Goal: Transaction & Acquisition: Purchase product/service

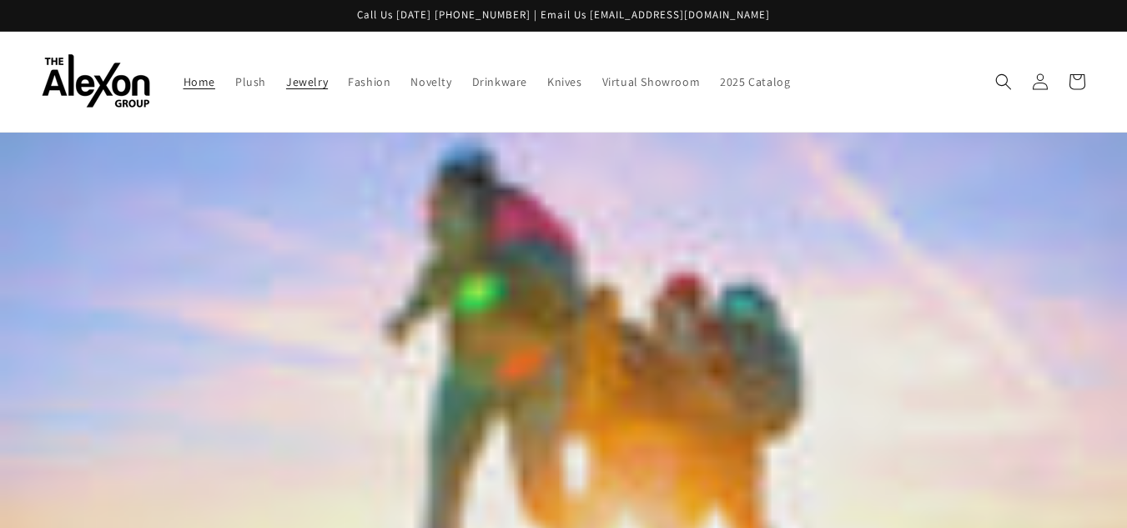
click at [301, 93] on link "Jewelry" at bounding box center [307, 81] width 62 height 35
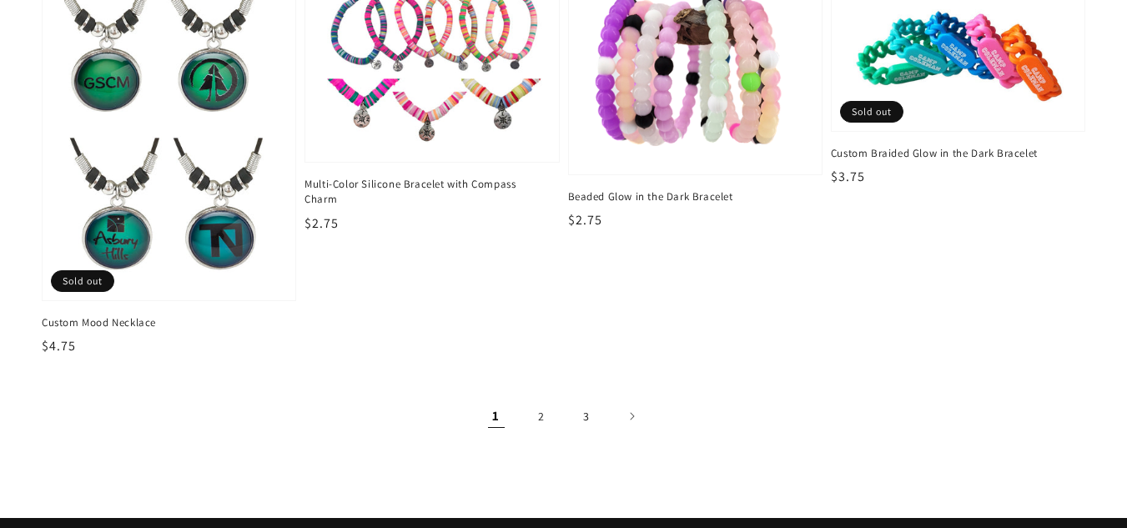
scroll to position [2657, 0]
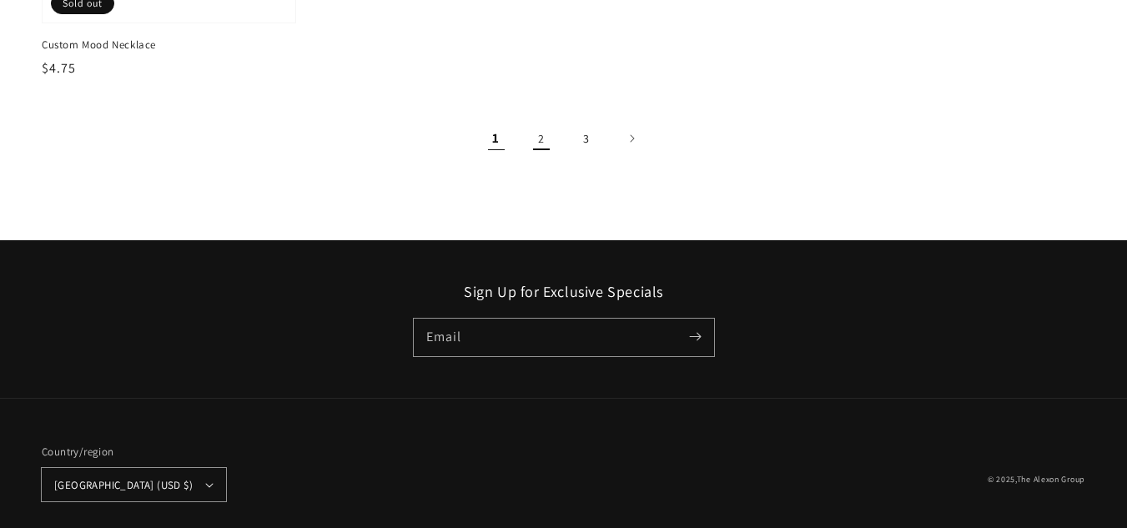
click at [545, 134] on link "2" at bounding box center [541, 138] width 37 height 37
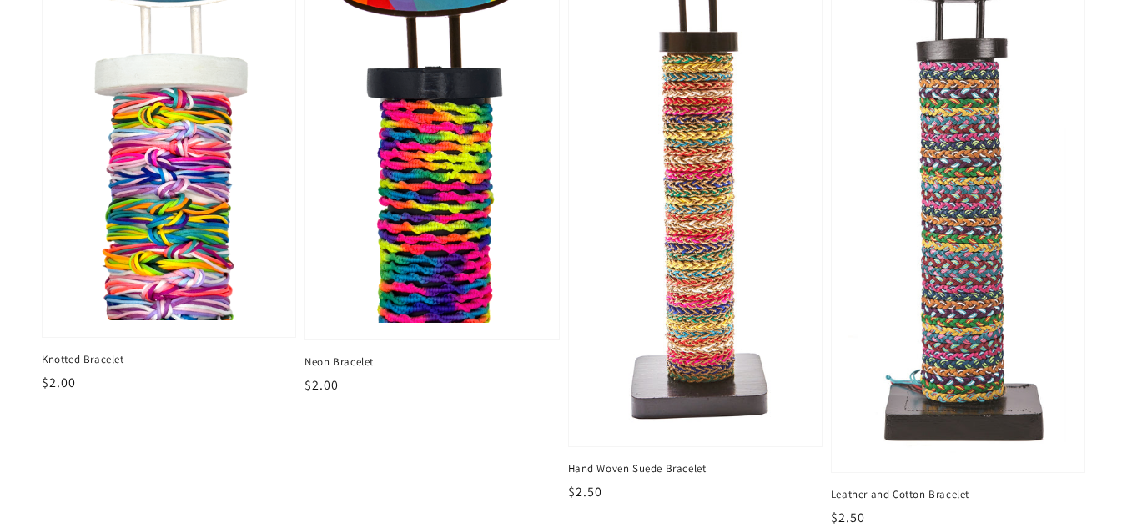
scroll to position [611, 0]
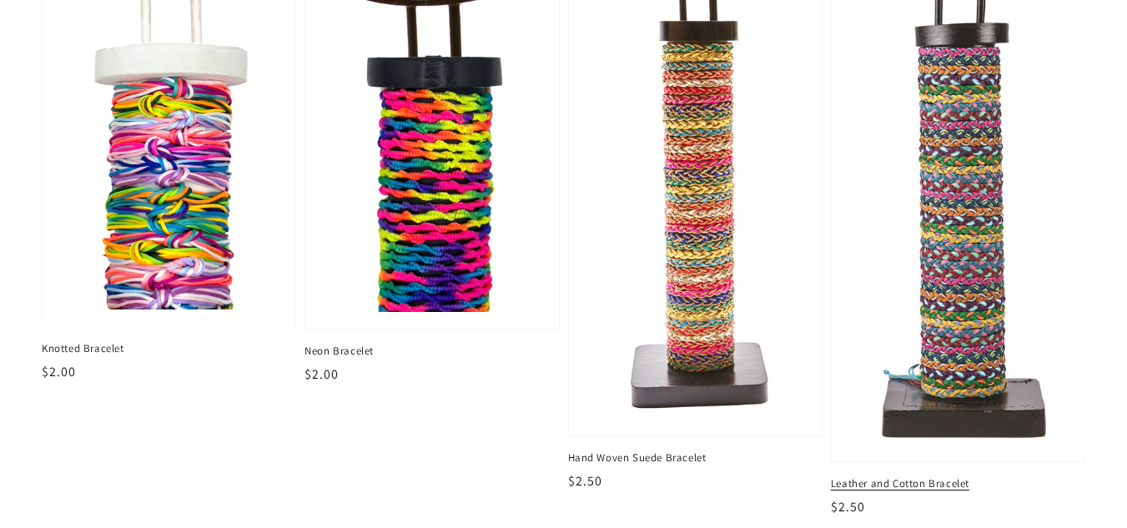
click at [946, 200] on img at bounding box center [958, 178] width 226 height 547
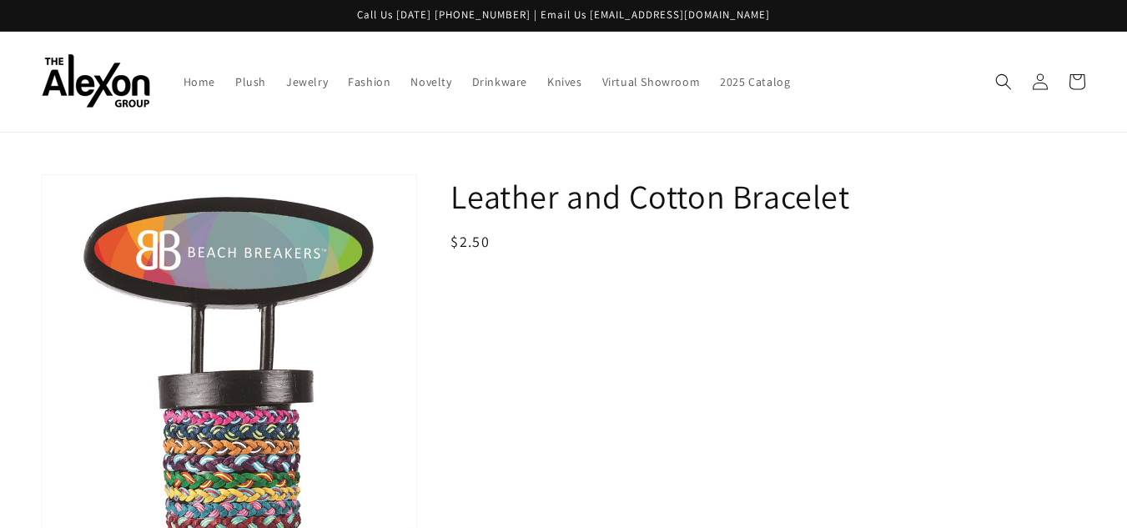
click at [946, 200] on h1 "Leather and Cotton Bracelet" at bounding box center [767, 195] width 635 height 43
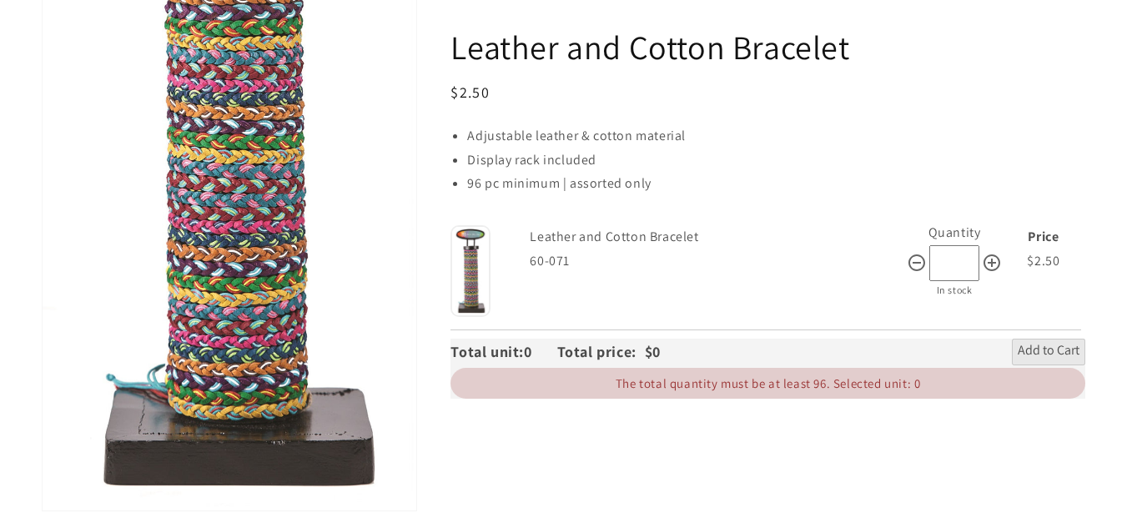
scroll to position [584, 0]
